Goal: Information Seeking & Learning: Learn about a topic

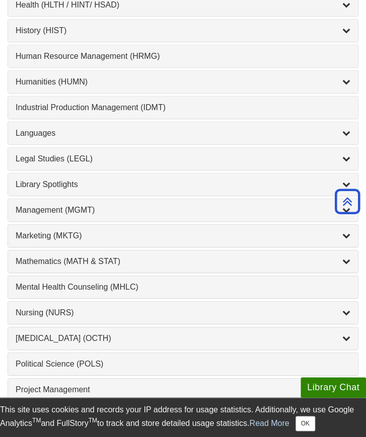
scroll to position [739, 0]
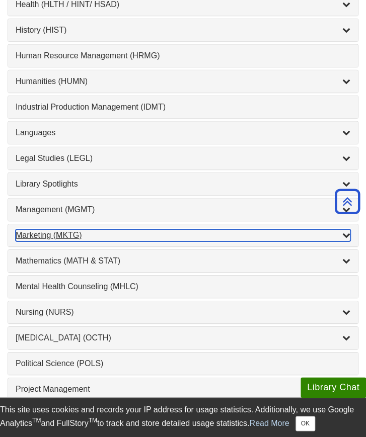
click at [65, 231] on div "Marketing (MKTG) , 4 guides" at bounding box center [183, 236] width 335 height 12
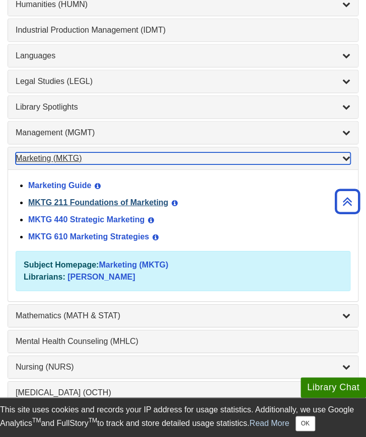
scroll to position [816, 0]
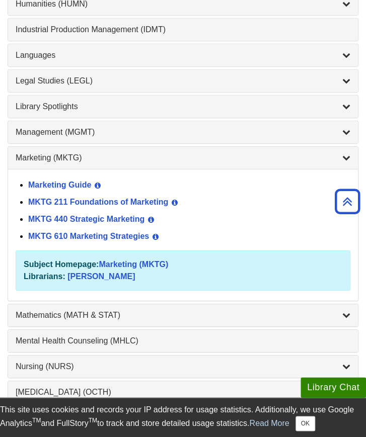
click at [86, 215] on div "MKTG 440 Strategic Marketing View Guide Info" at bounding box center [189, 219] width 322 height 17
click at [85, 215] on link "MKTG 440 Strategic Marketing" at bounding box center [86, 219] width 116 height 9
click at [63, 198] on link "MKTG 211 Foundations of Marketing" at bounding box center [98, 202] width 140 height 9
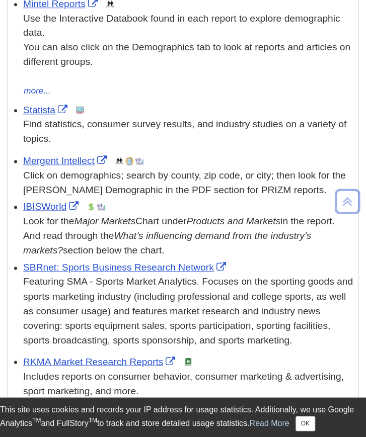
scroll to position [253, 0]
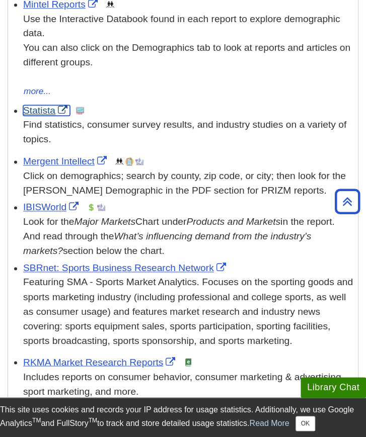
click at [38, 109] on link "Statista" at bounding box center [46, 110] width 47 height 11
click at [43, 112] on link "Statista" at bounding box center [46, 110] width 47 height 11
